Goal: Transaction & Acquisition: Purchase product/service

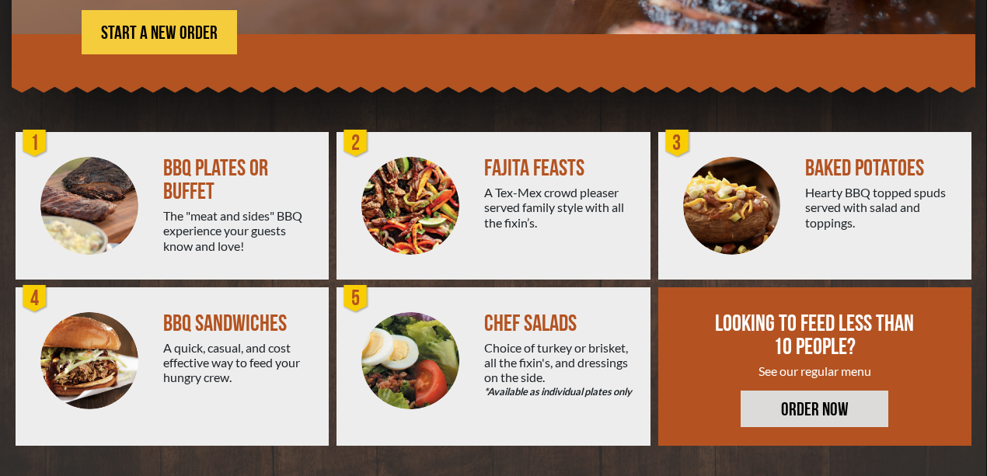
scroll to position [340, 0]
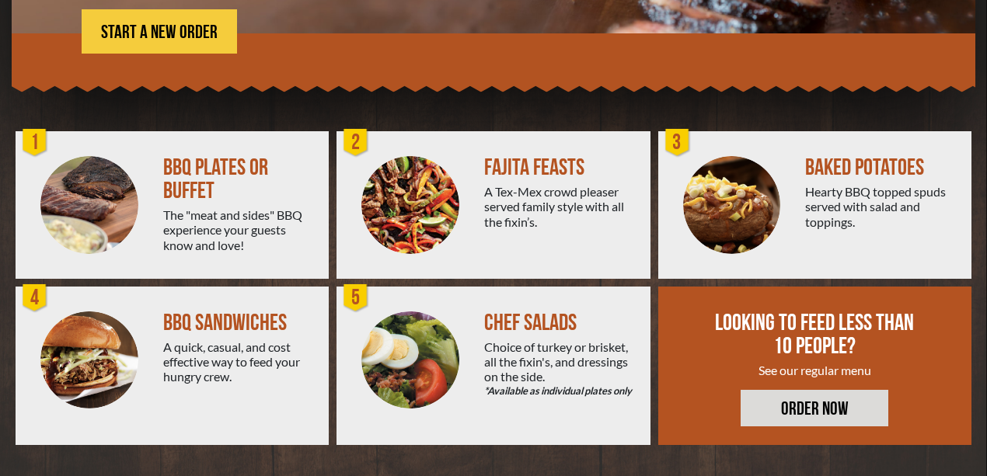
click at [815, 408] on link "ORDER NOW" at bounding box center [814, 408] width 148 height 37
click at [734, 207] on img at bounding box center [732, 205] width 98 height 98
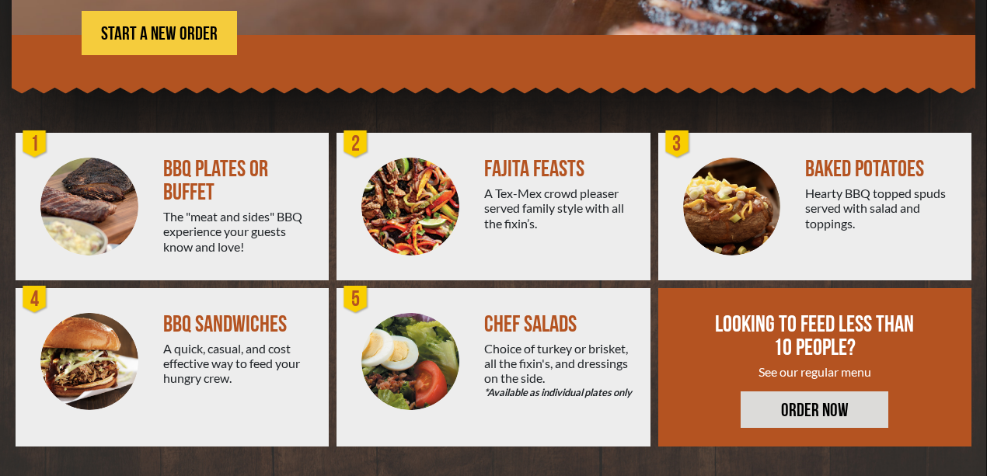
scroll to position [340, 0]
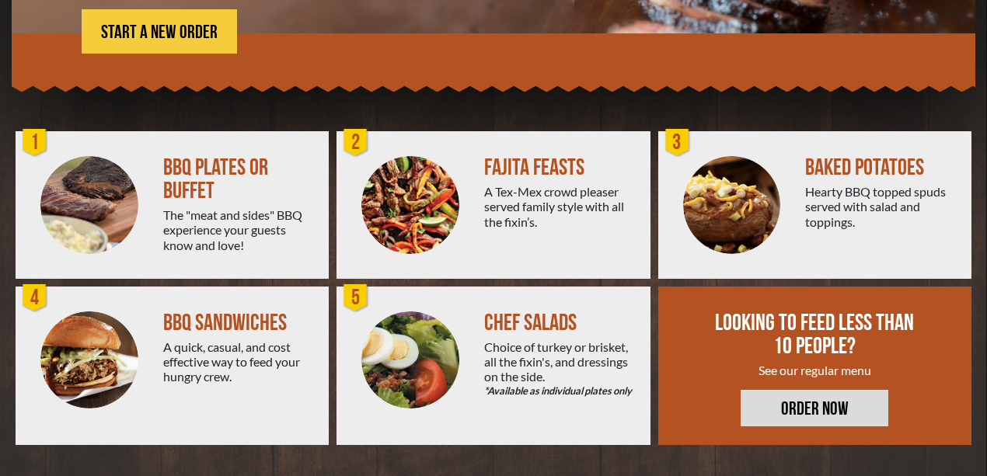
click at [712, 196] on img at bounding box center [732, 205] width 98 height 98
click at [677, 145] on div "3" at bounding box center [677, 142] width 31 height 31
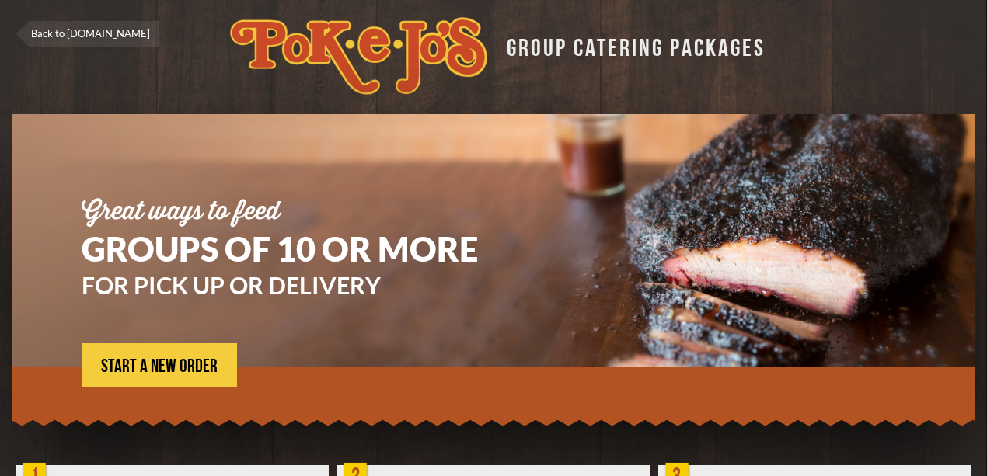
scroll to position [0, 0]
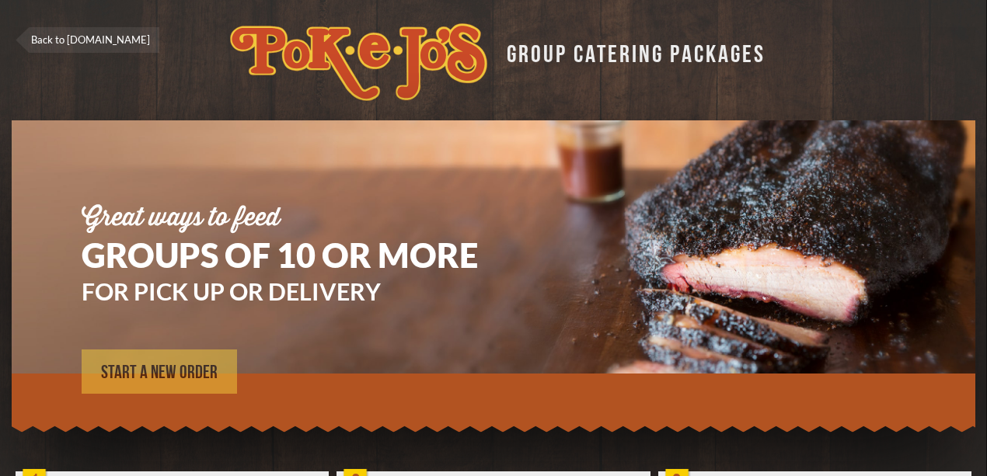
click at [166, 381] on span "START A NEW ORDER" at bounding box center [159, 373] width 117 height 19
